Goal: Check status: Check status

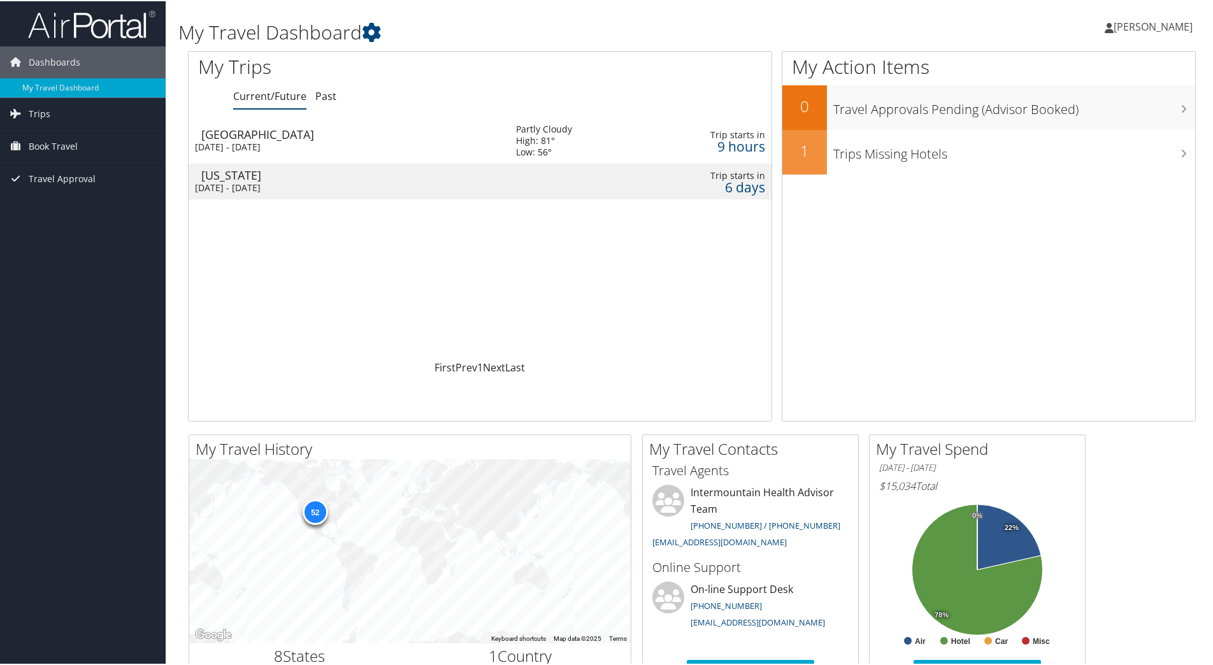
click at [282, 136] on div "[GEOGRAPHIC_DATA]" at bounding box center [352, 132] width 302 height 11
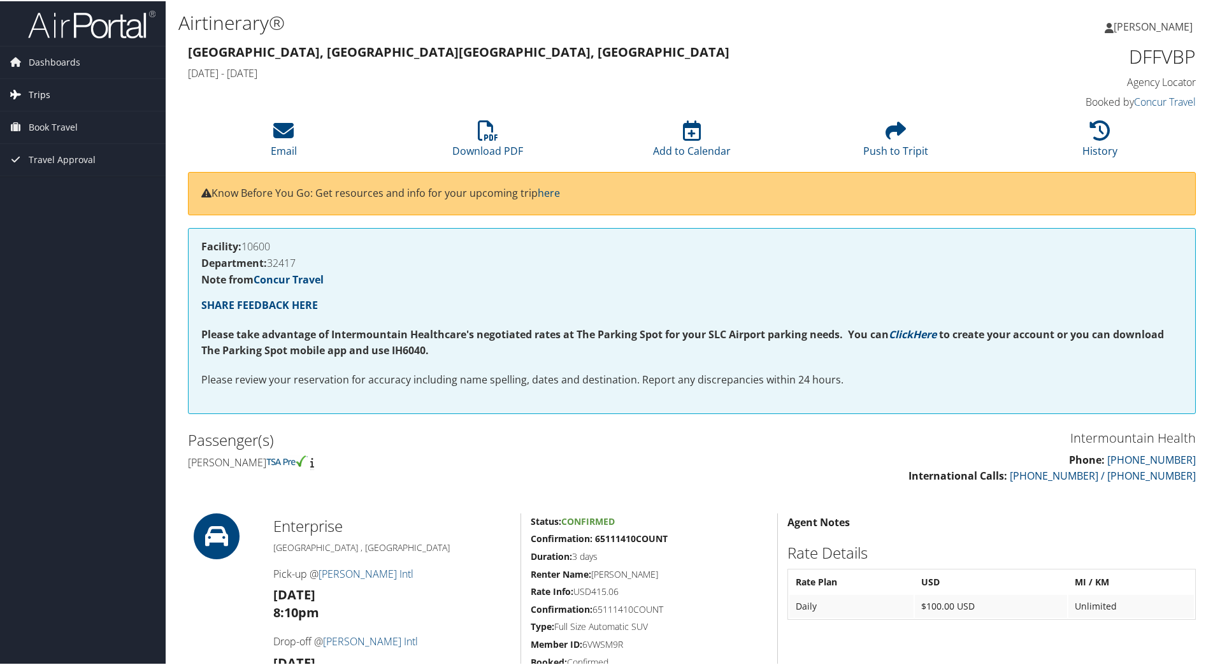
click at [47, 93] on span "Trips" at bounding box center [40, 94] width 22 height 32
click at [48, 132] on link "Past Trips" at bounding box center [83, 138] width 166 height 19
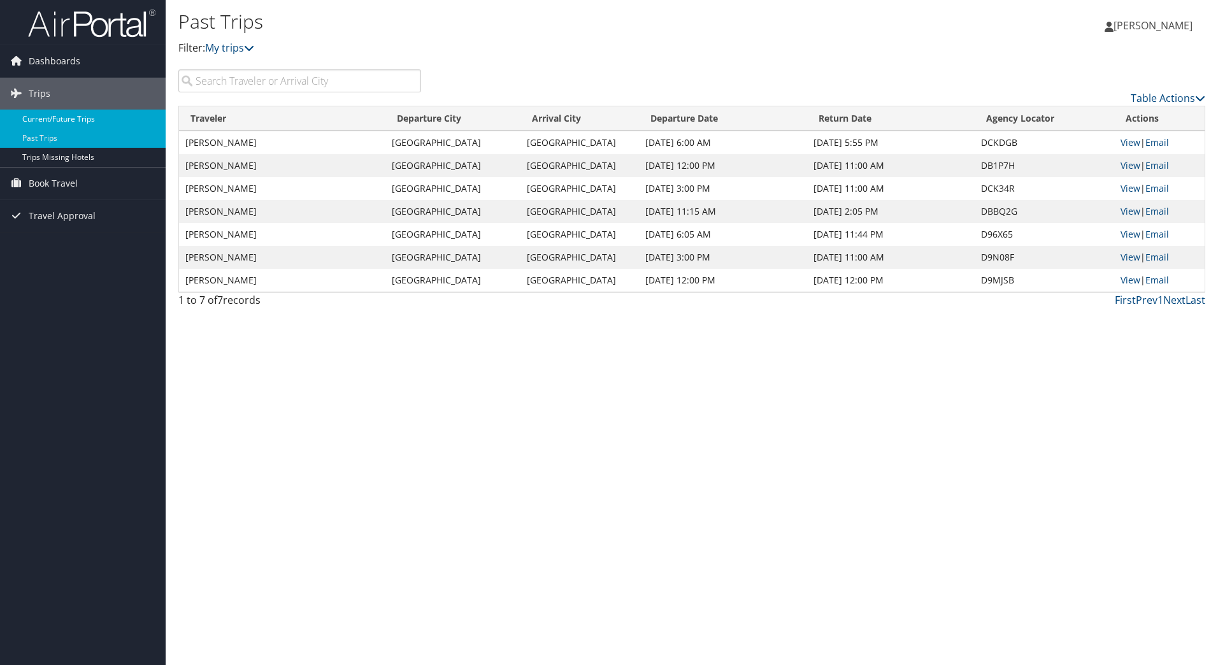
click at [89, 117] on link "Current/Future Trips" at bounding box center [83, 119] width 166 height 19
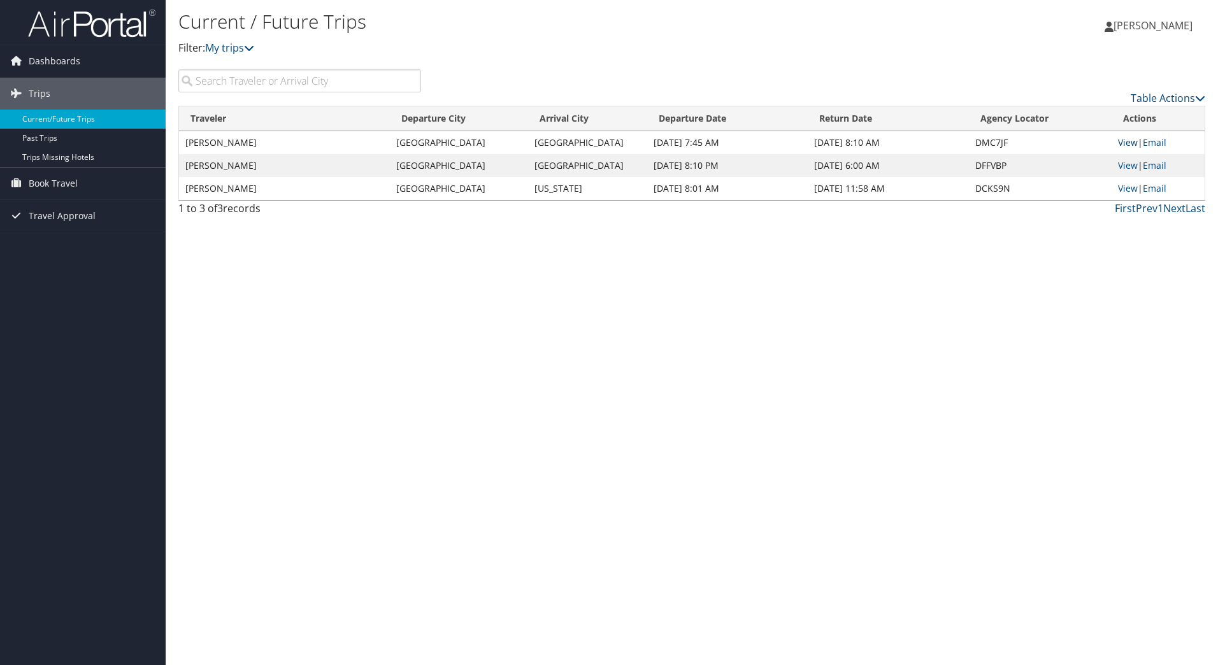
click at [1126, 143] on link "View" at bounding box center [1128, 142] width 20 height 12
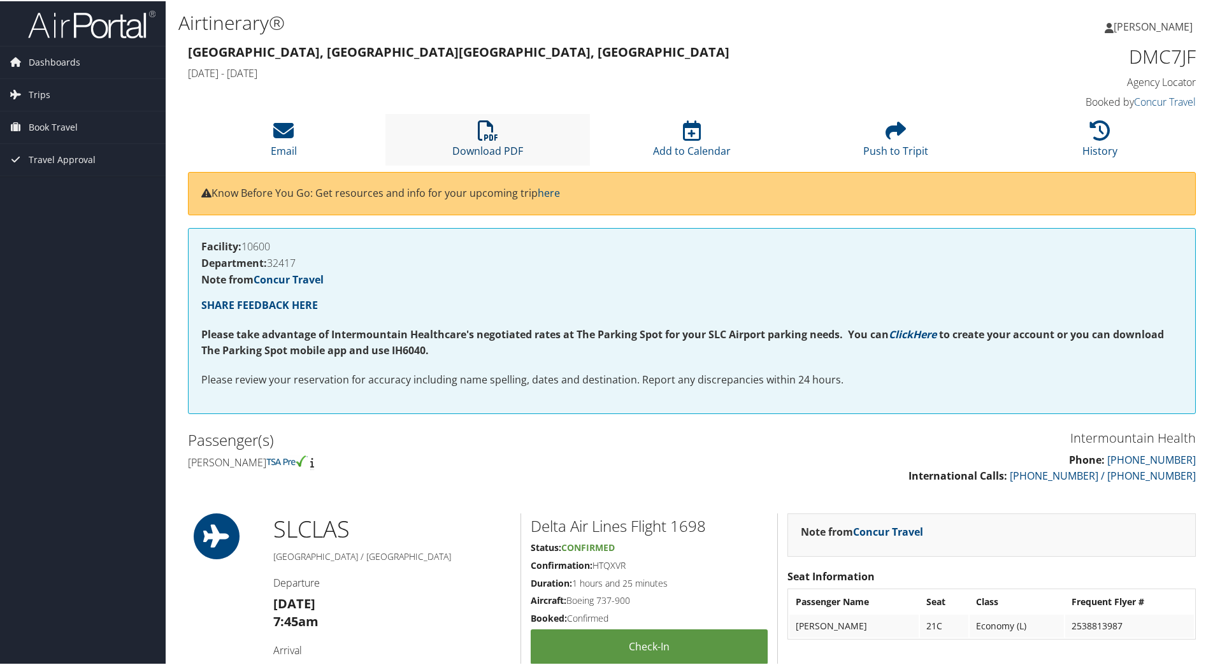
click at [487, 130] on icon at bounding box center [488, 129] width 20 height 20
